Goal: Use online tool/utility

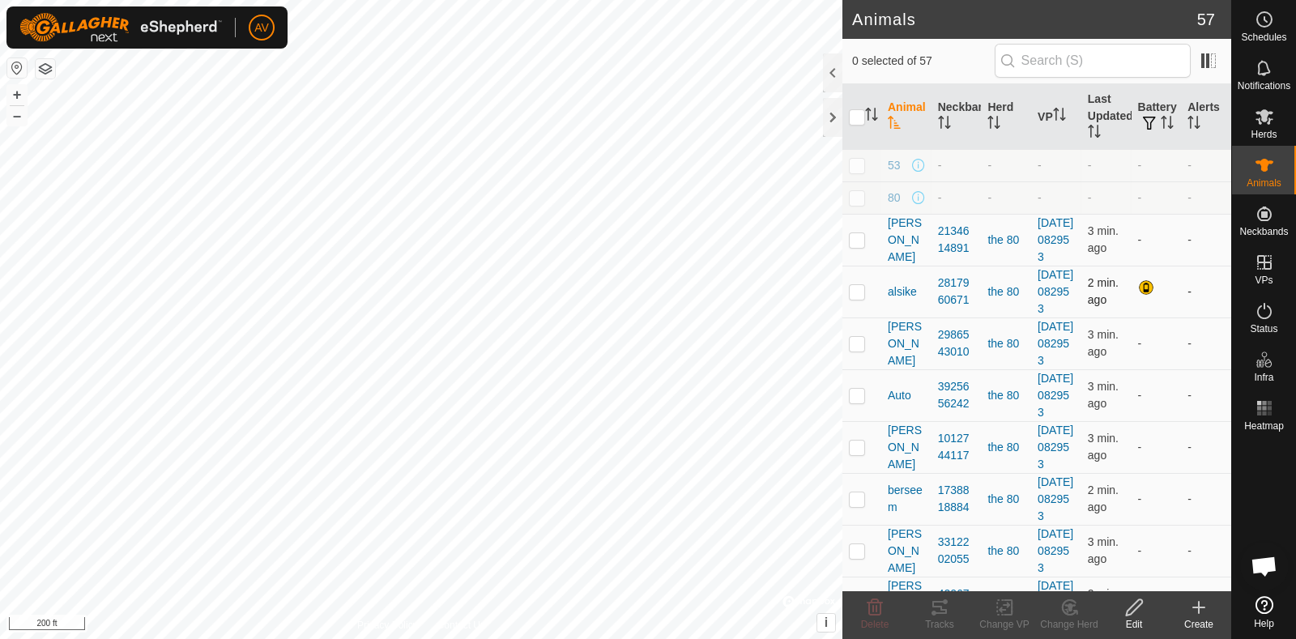
checkbox input "true"
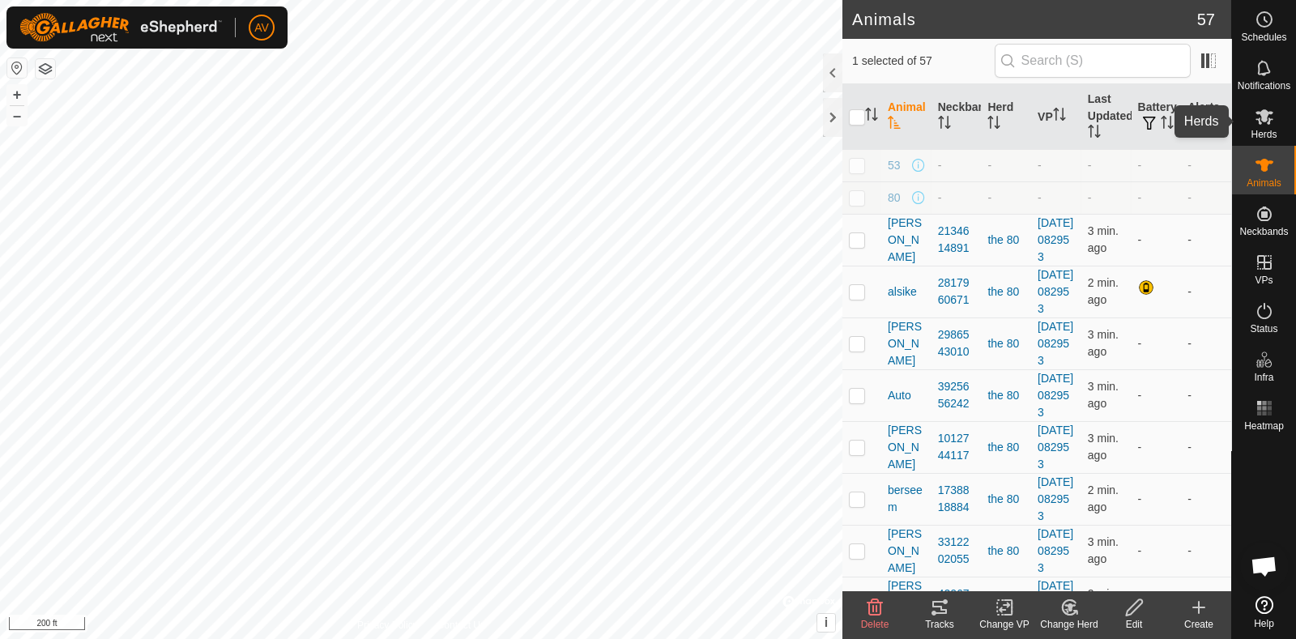
click at [1285, 124] on div "Herds" at bounding box center [1264, 121] width 64 height 49
click at [944, 613] on icon at bounding box center [939, 607] width 15 height 13
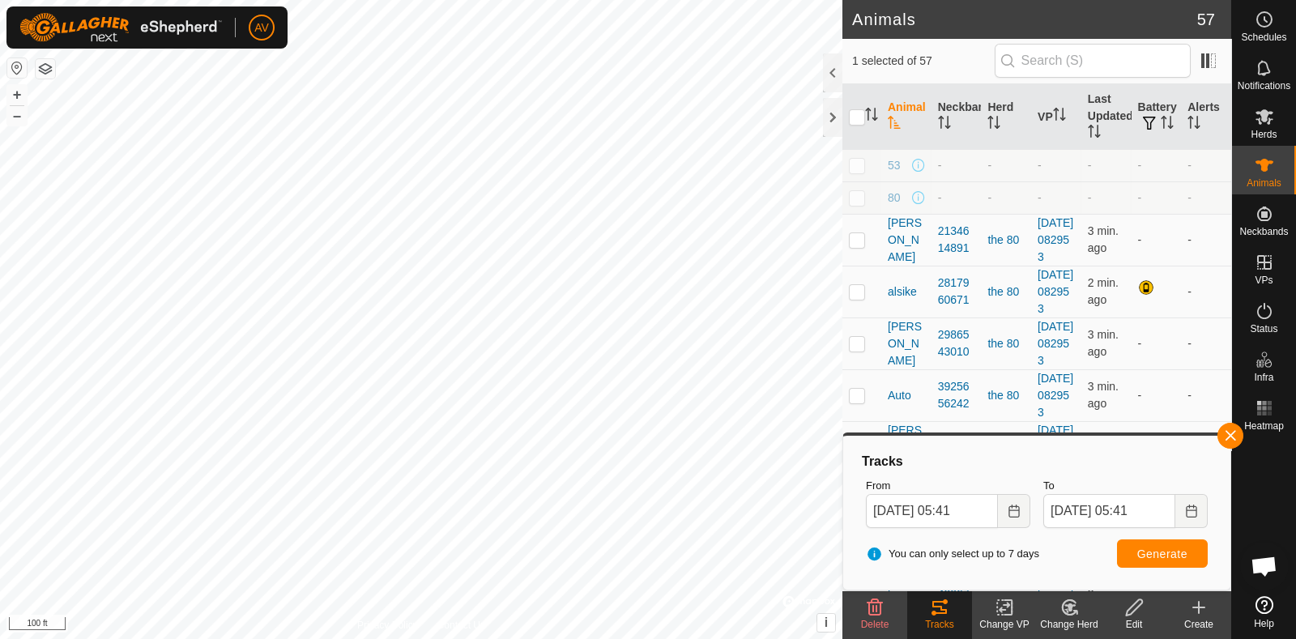
checkbox input "true"
checkbox input "false"
click at [1146, 551] on span "Generate" at bounding box center [1162, 553] width 50 height 13
checkbox input "false"
checkbox input "true"
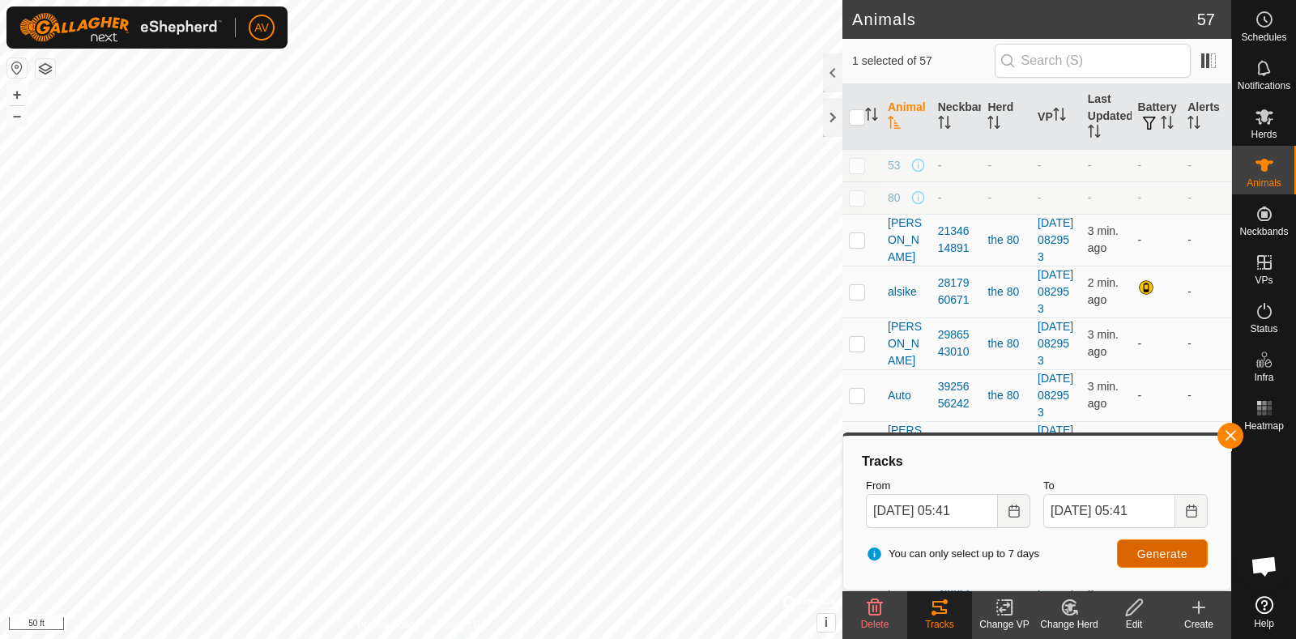
click at [1135, 556] on button "Generate" at bounding box center [1162, 553] width 91 height 28
click at [1150, 556] on span "Generate" at bounding box center [1162, 553] width 50 height 13
checkbox input "true"
checkbox input "false"
click at [1138, 543] on button "Generate" at bounding box center [1162, 553] width 91 height 28
